Goal: Transaction & Acquisition: Subscribe to service/newsletter

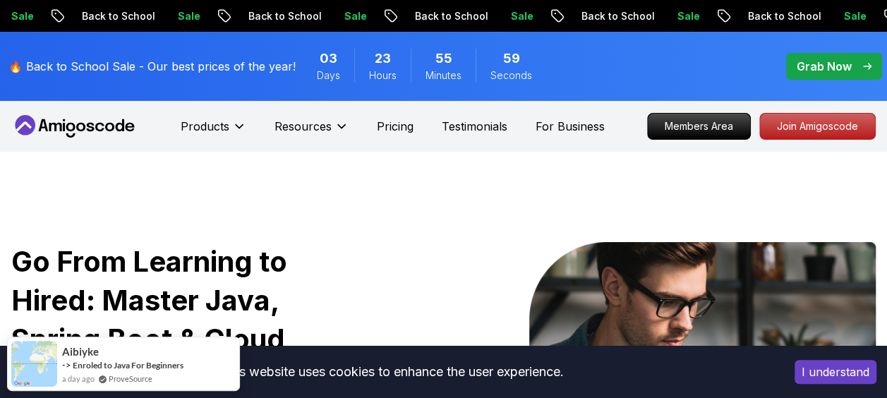
click at [833, 64] on p "Grab Now" at bounding box center [824, 66] width 55 height 17
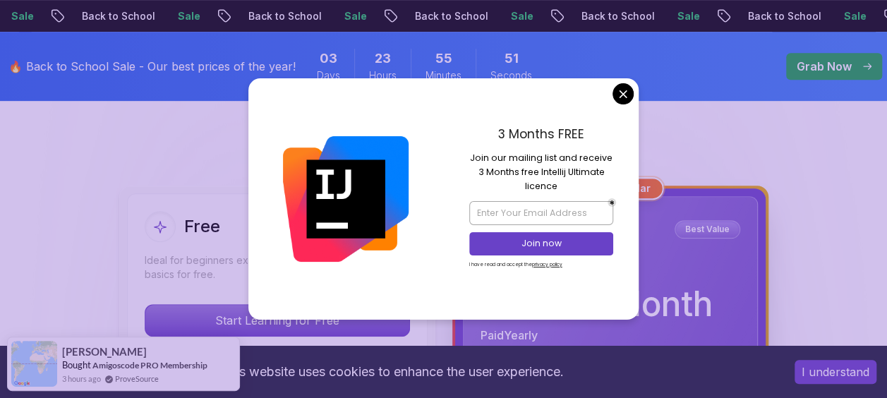
scroll to position [353, 0]
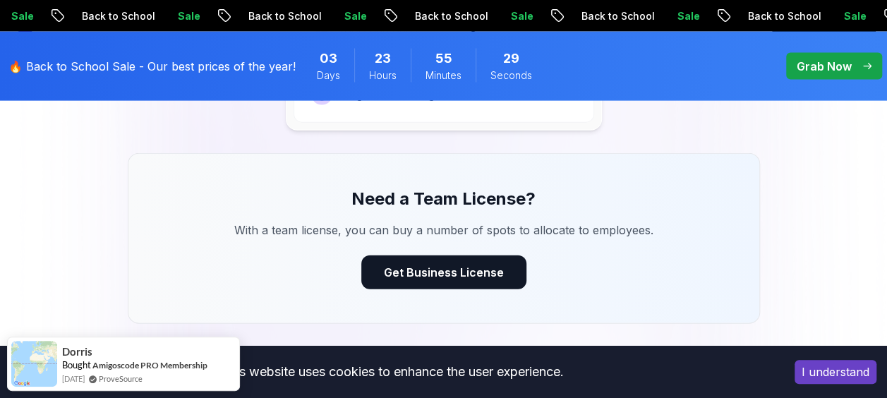
scroll to position [1552, 0]
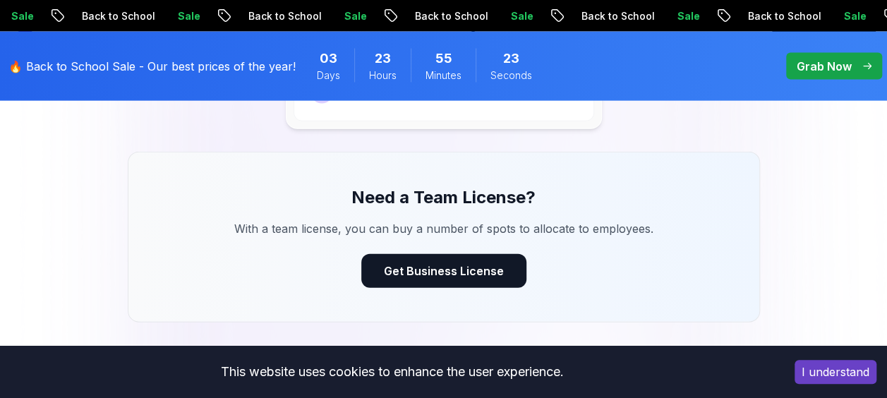
click at [837, 72] on p "Grab Now" at bounding box center [824, 66] width 55 height 17
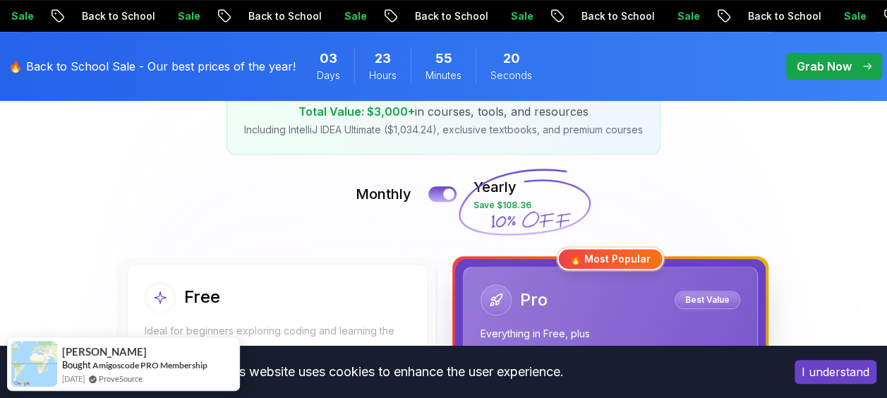
scroll to position [282, 0]
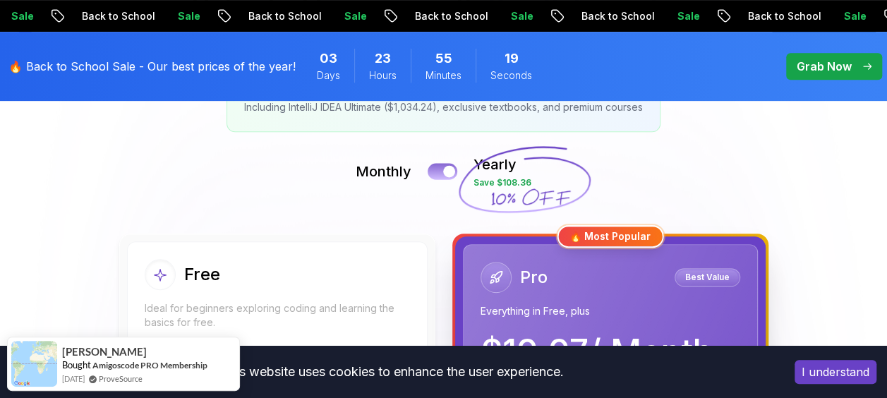
click at [438, 176] on button at bounding box center [443, 171] width 30 height 16
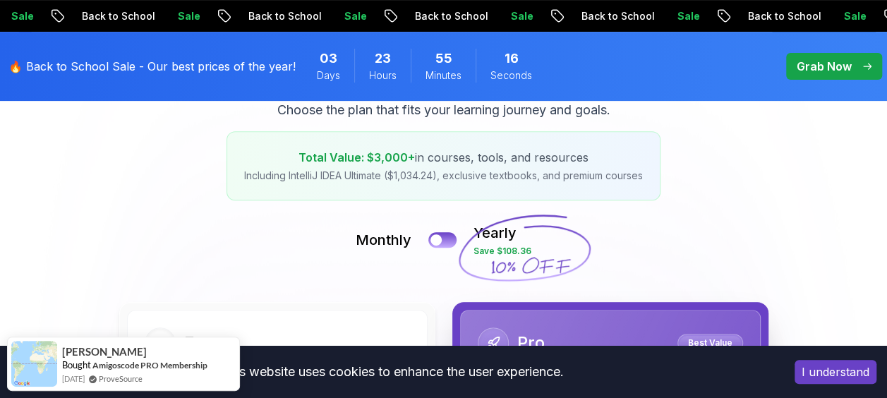
scroll to position [212, 0]
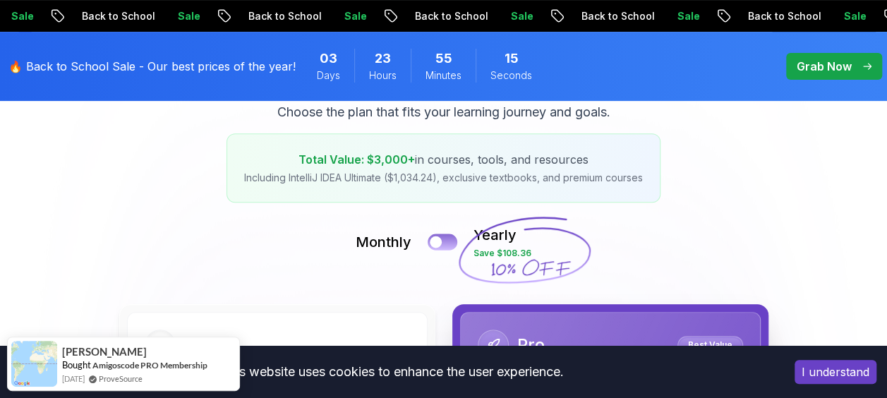
click at [442, 234] on button at bounding box center [443, 242] width 30 height 16
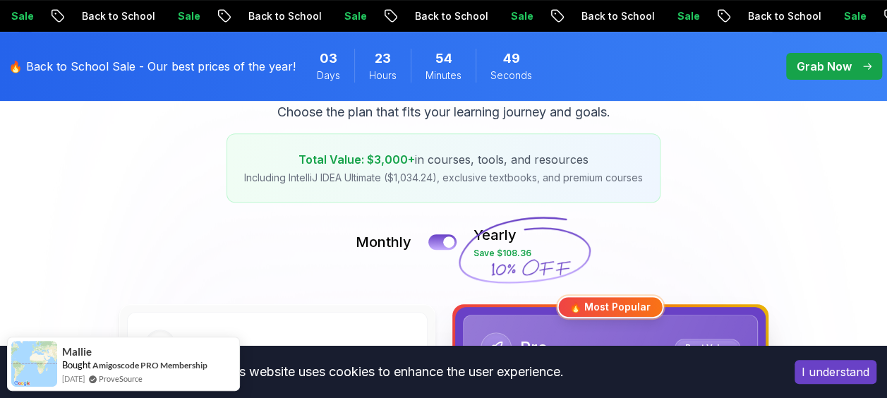
click at [395, 243] on p "Monthly" at bounding box center [384, 242] width 56 height 20
click at [438, 237] on button at bounding box center [443, 242] width 30 height 16
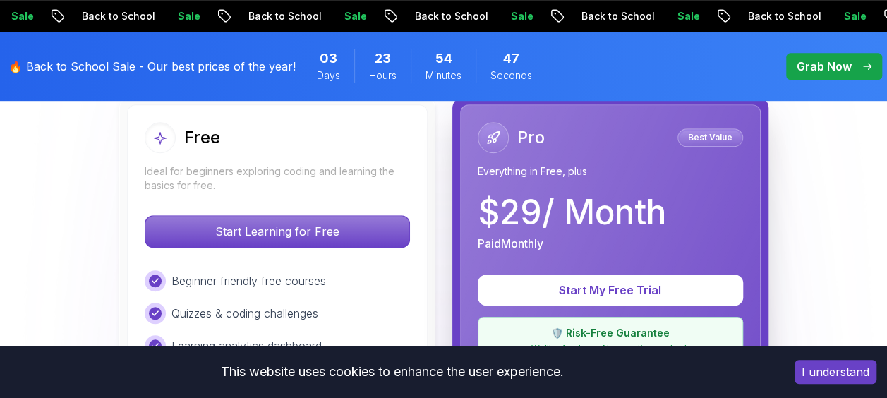
scroll to position [423, 0]
